Goal: Task Accomplishment & Management: Manage account settings

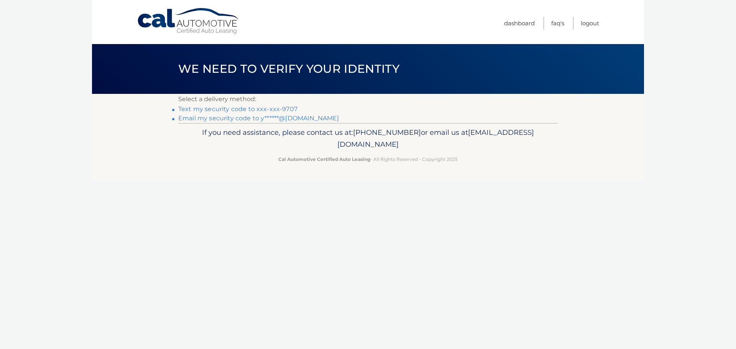
click at [218, 108] on link "Text my security code to xxx-xxx-9707" at bounding box center [237, 108] width 119 height 7
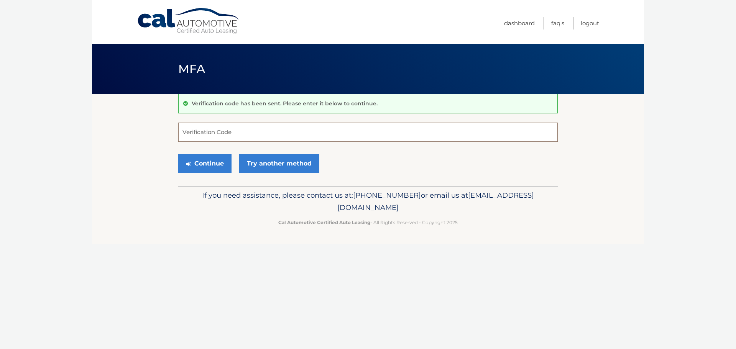
click at [201, 131] on input "Verification Code" at bounding box center [368, 132] width 380 height 19
type input "415254"
click at [209, 161] on button "Continue" at bounding box center [204, 163] width 53 height 19
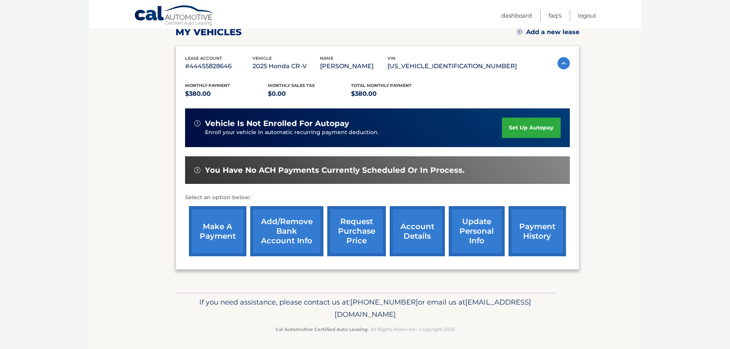
scroll to position [115, 0]
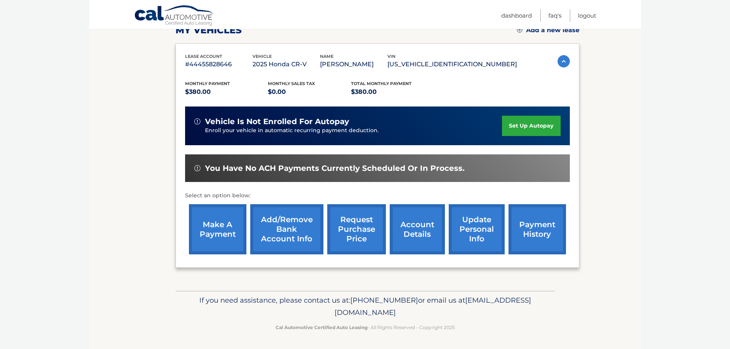
click at [226, 227] on link "make a payment" at bounding box center [218, 229] width 58 height 50
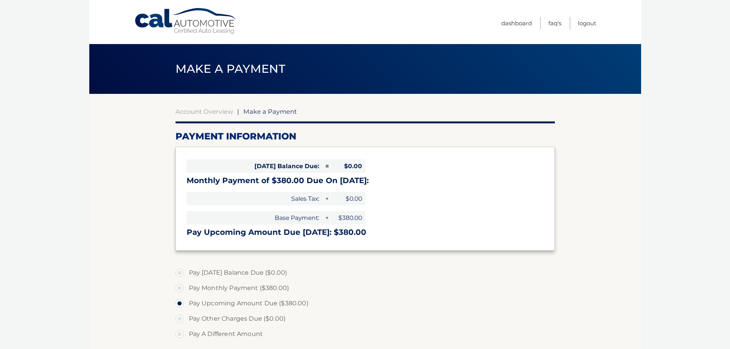
select select "MDM0ZDE0N2YtOWI5MC00YjYyLThiOGMtZGMzZWUzYzJhMDI0"
click at [586, 25] on link "Logout" at bounding box center [587, 23] width 18 height 13
